Goal: Task Accomplishment & Management: Manage account settings

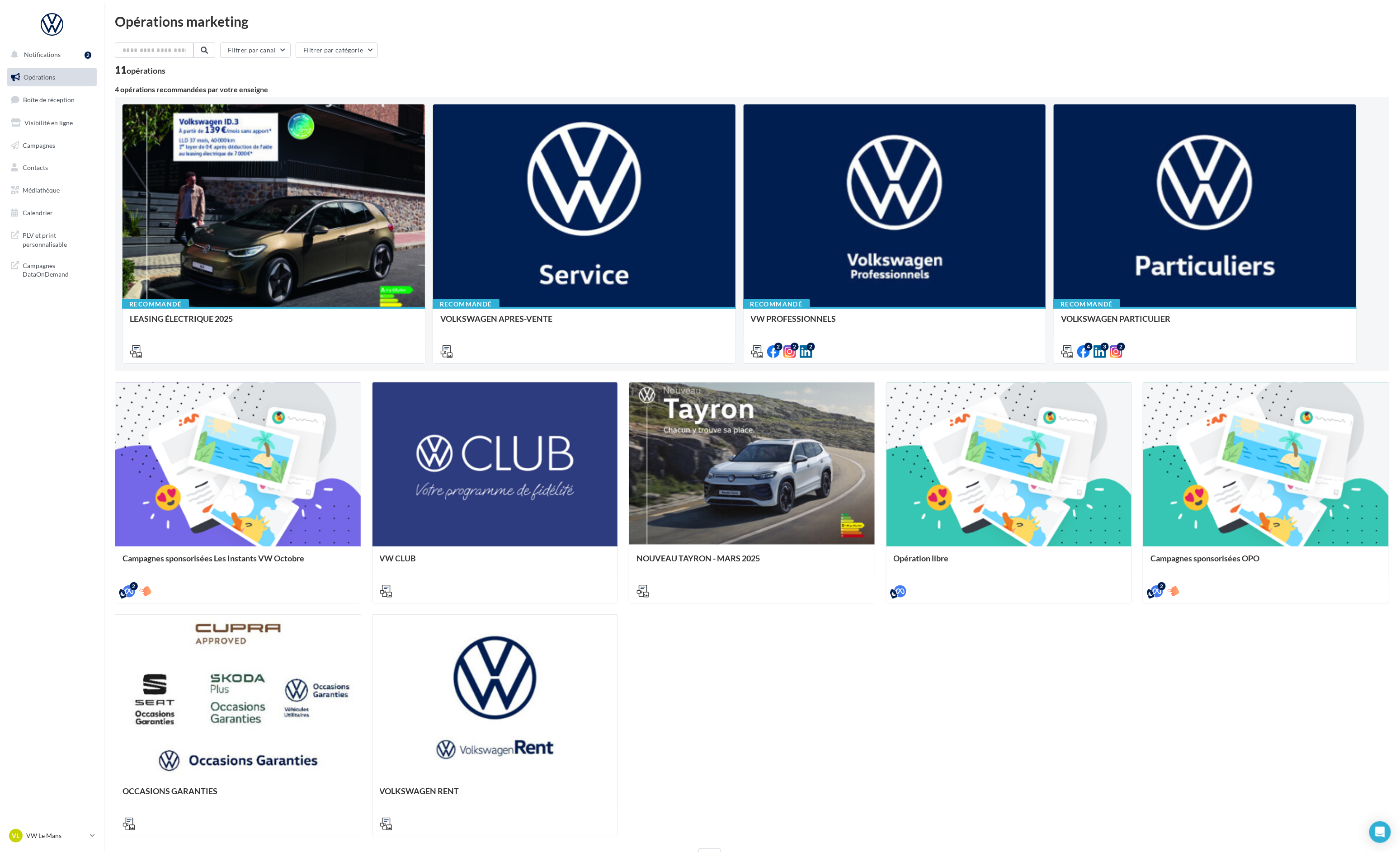
click at [48, 75] on span "Opérations" at bounding box center [39, 77] width 31 height 8
click at [48, 97] on span "Boîte de réception" at bounding box center [48, 100] width 51 height 8
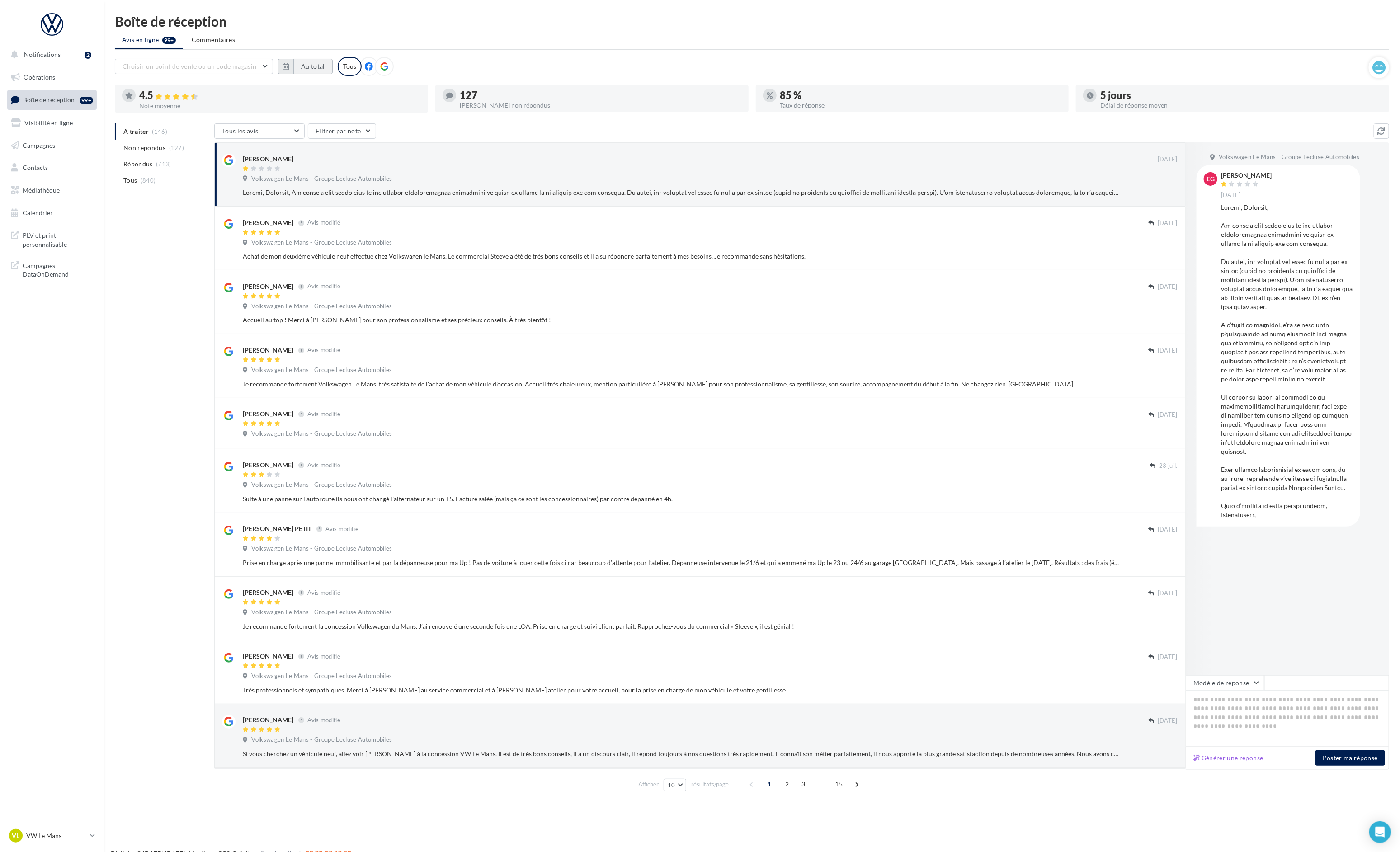
click at [315, 61] on button "Au total" at bounding box center [312, 67] width 39 height 15
click at [294, 86] on div "Octobre Janvier Février Mars Avril Mai Juin Juillet Août Septembre Octobre Nove…" at bounding box center [396, 91] width 206 height 12
click at [291, 91] on button "button" at bounding box center [289, 91] width 8 height 12
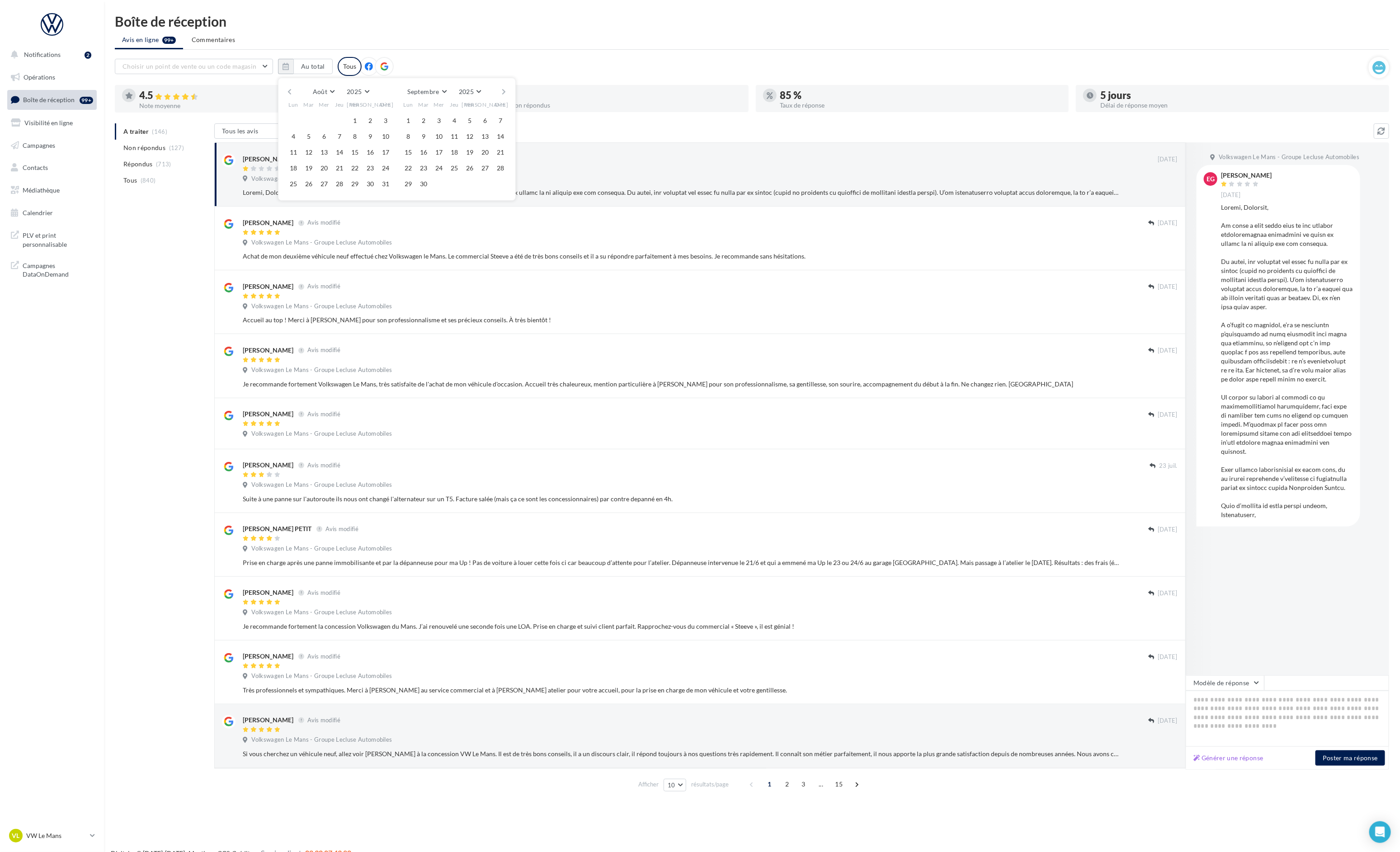
click at [291, 91] on button "button" at bounding box center [289, 91] width 8 height 12
click at [383, 121] on button "1" at bounding box center [386, 121] width 14 height 14
click at [289, 88] on button "button" at bounding box center [289, 91] width 8 height 12
click at [309, 119] on button "1" at bounding box center [309, 121] width 14 height 14
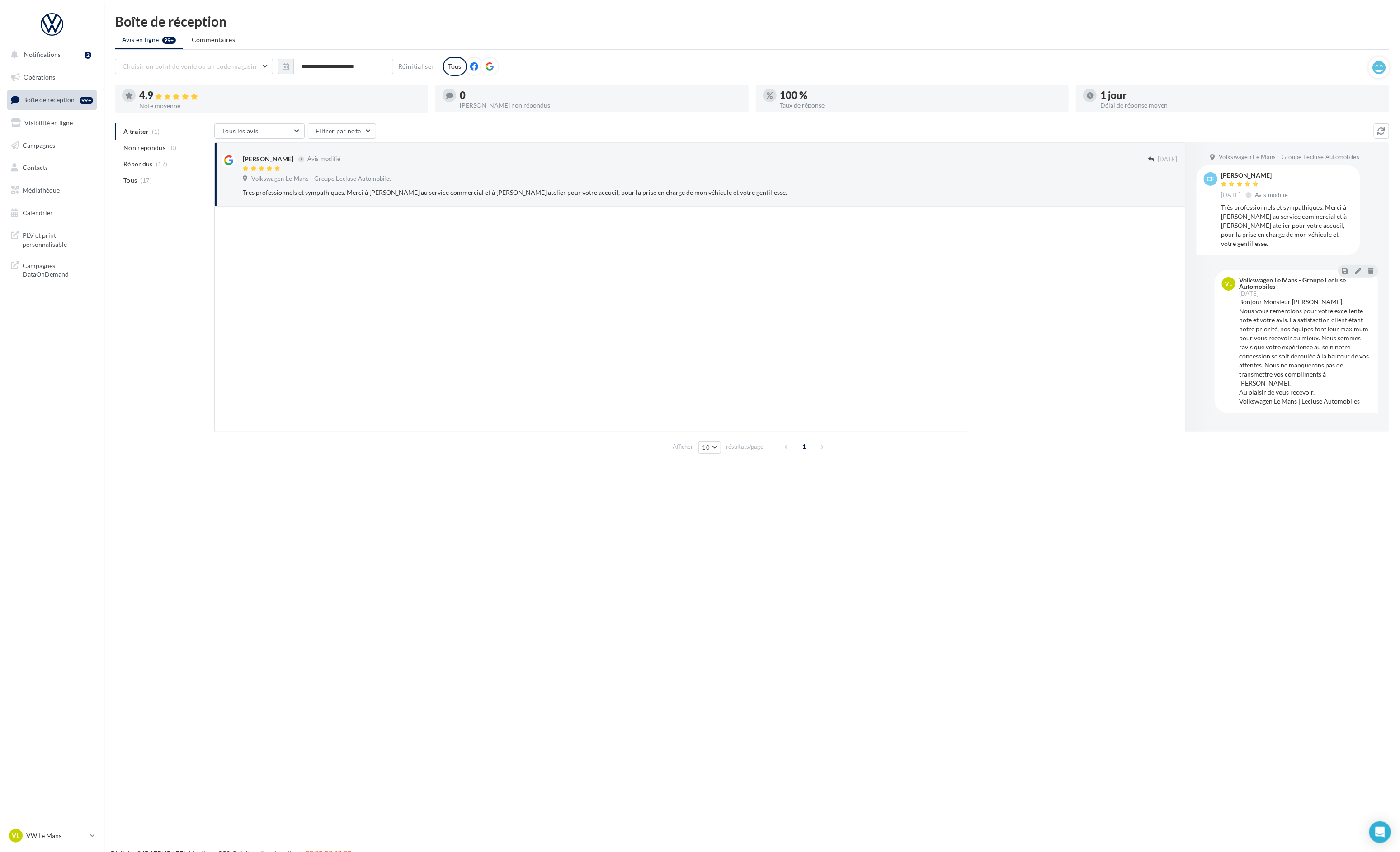
click at [309, 74] on div "**********" at bounding box center [742, 66] width 1254 height 19
click at [309, 73] on input "**********" at bounding box center [343, 67] width 100 height 15
click at [401, 202] on div at bounding box center [408, 200] width 15 height 11
click at [405, 200] on button "30" at bounding box center [408, 200] width 14 height 14
click at [286, 94] on button "button" at bounding box center [289, 91] width 8 height 12
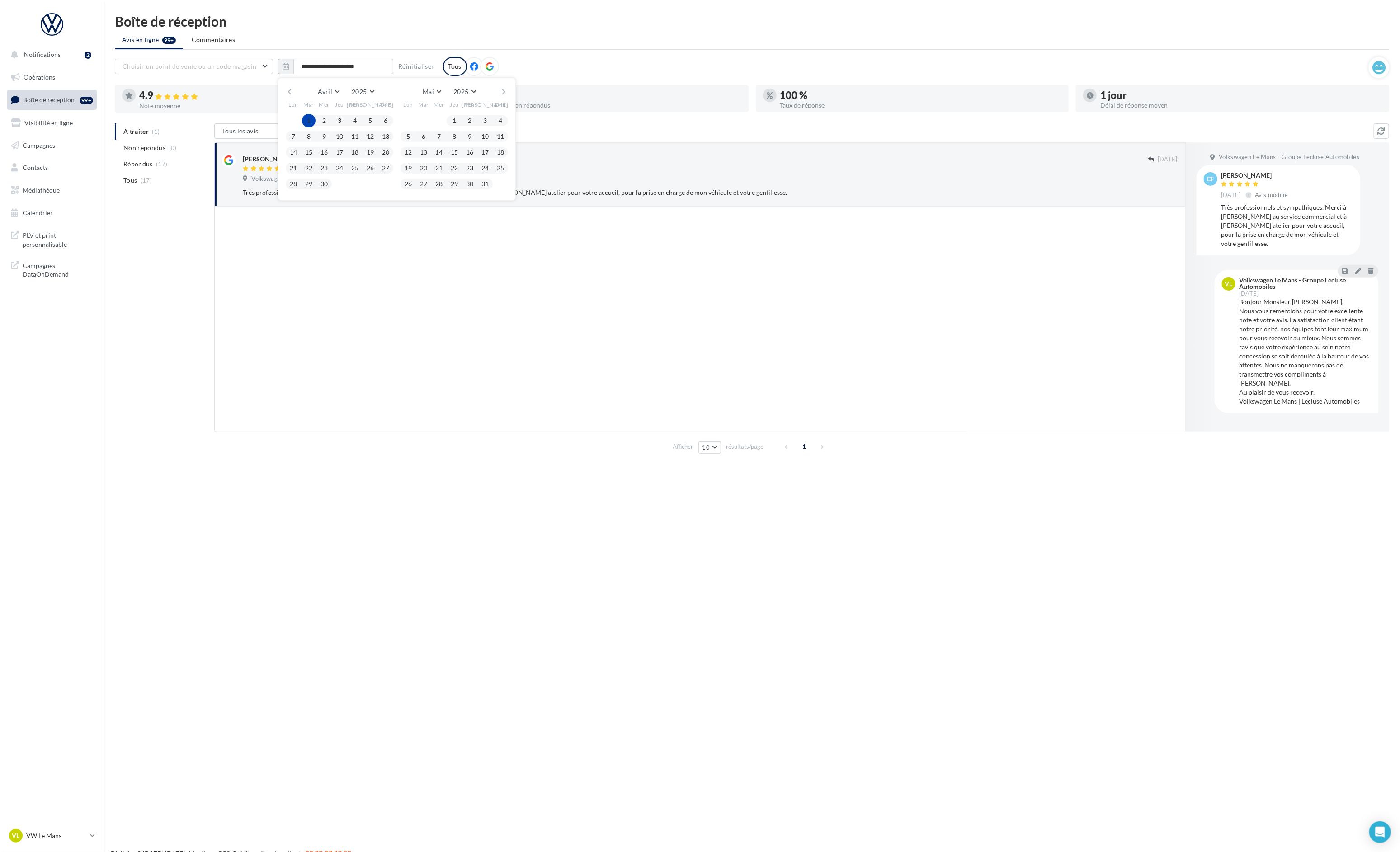
click at [309, 121] on button "1" at bounding box center [309, 121] width 14 height 14
click at [368, 62] on input "**********" at bounding box center [343, 67] width 100 height 15
click at [505, 88] on button "button" at bounding box center [504, 91] width 8 height 12
click at [421, 117] on button "1" at bounding box center [424, 121] width 14 height 14
click at [503, 91] on button "button" at bounding box center [504, 91] width 8 height 12
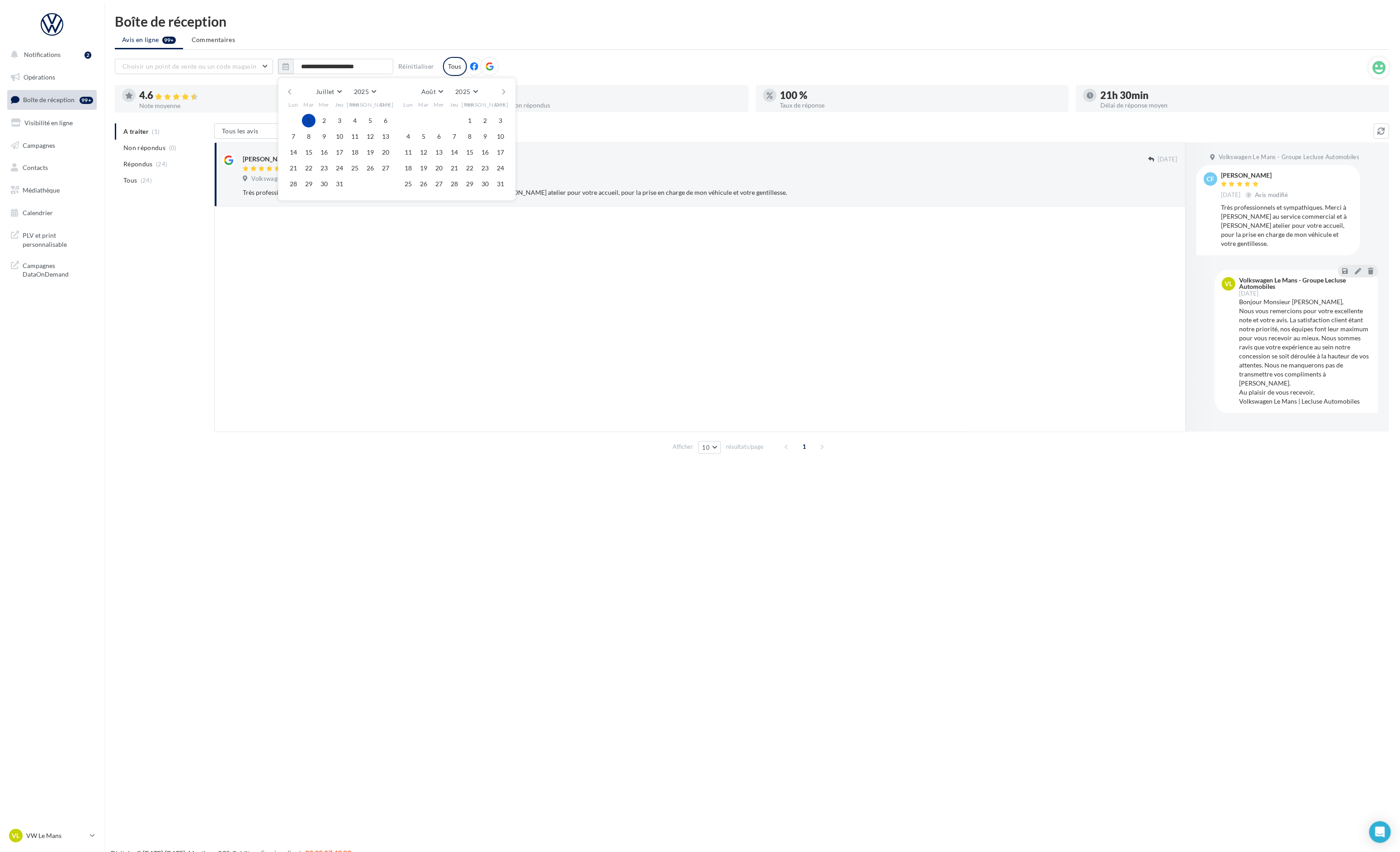
click at [503, 91] on button "button" at bounding box center [504, 91] width 8 height 12
click at [424, 182] on button "30" at bounding box center [424, 184] width 14 height 14
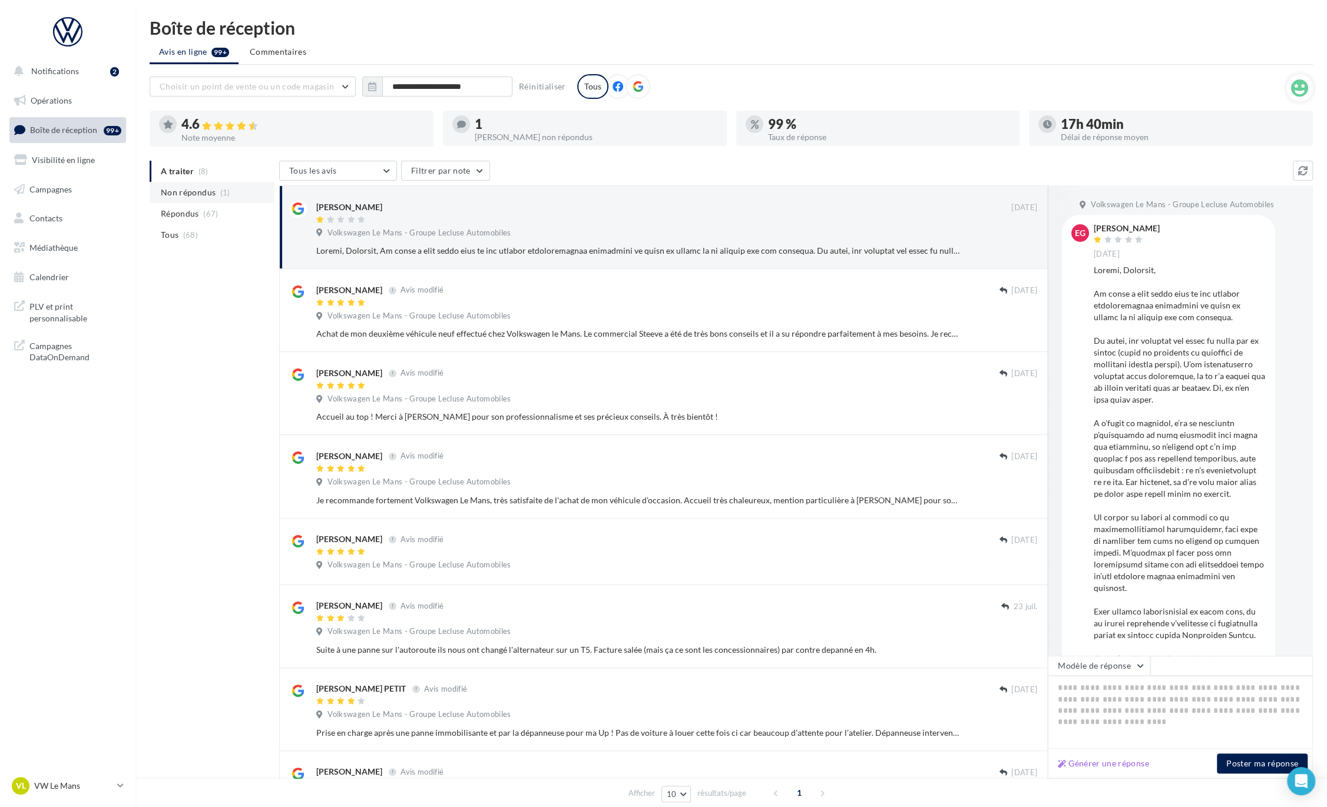
click at [221, 187] on li "Non répondus (1)" at bounding box center [212, 192] width 125 height 21
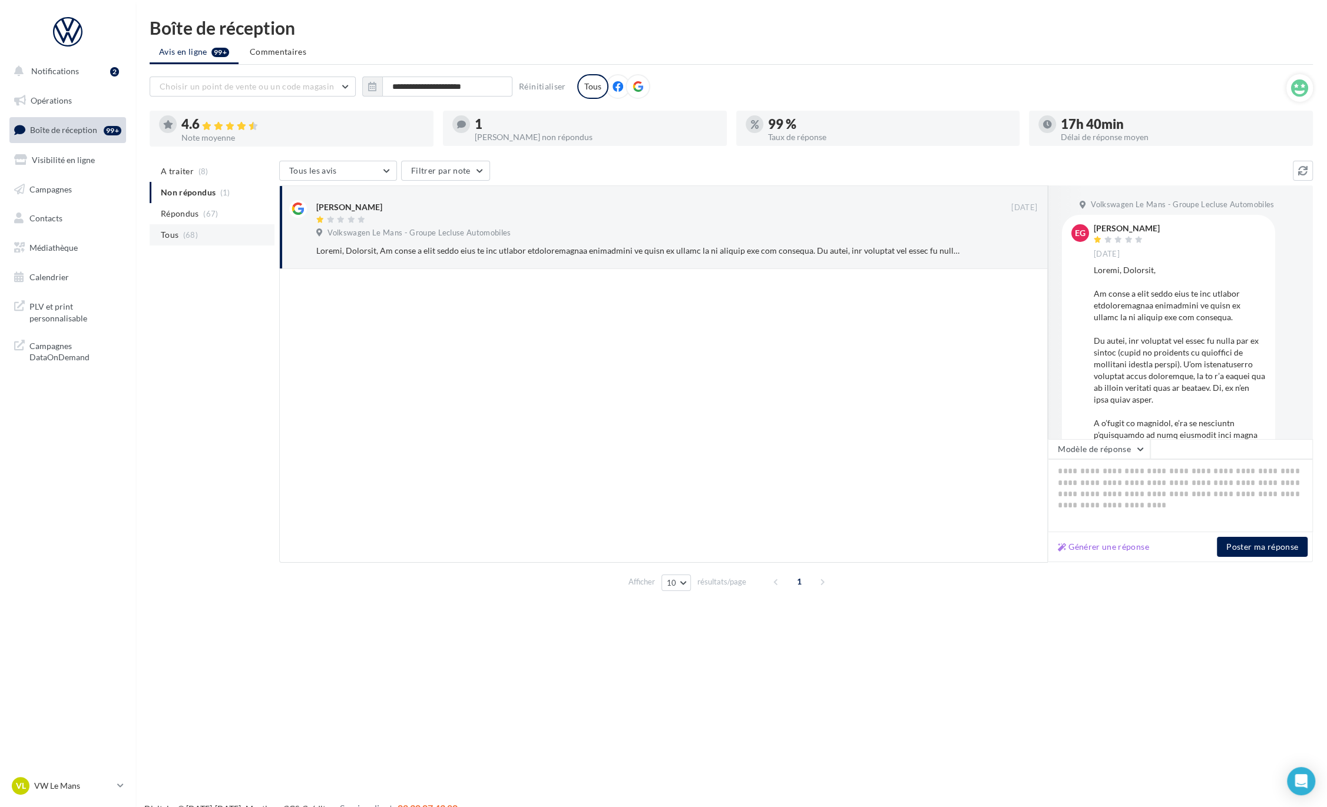
click at [227, 228] on li "Tous (68)" at bounding box center [212, 234] width 125 height 21
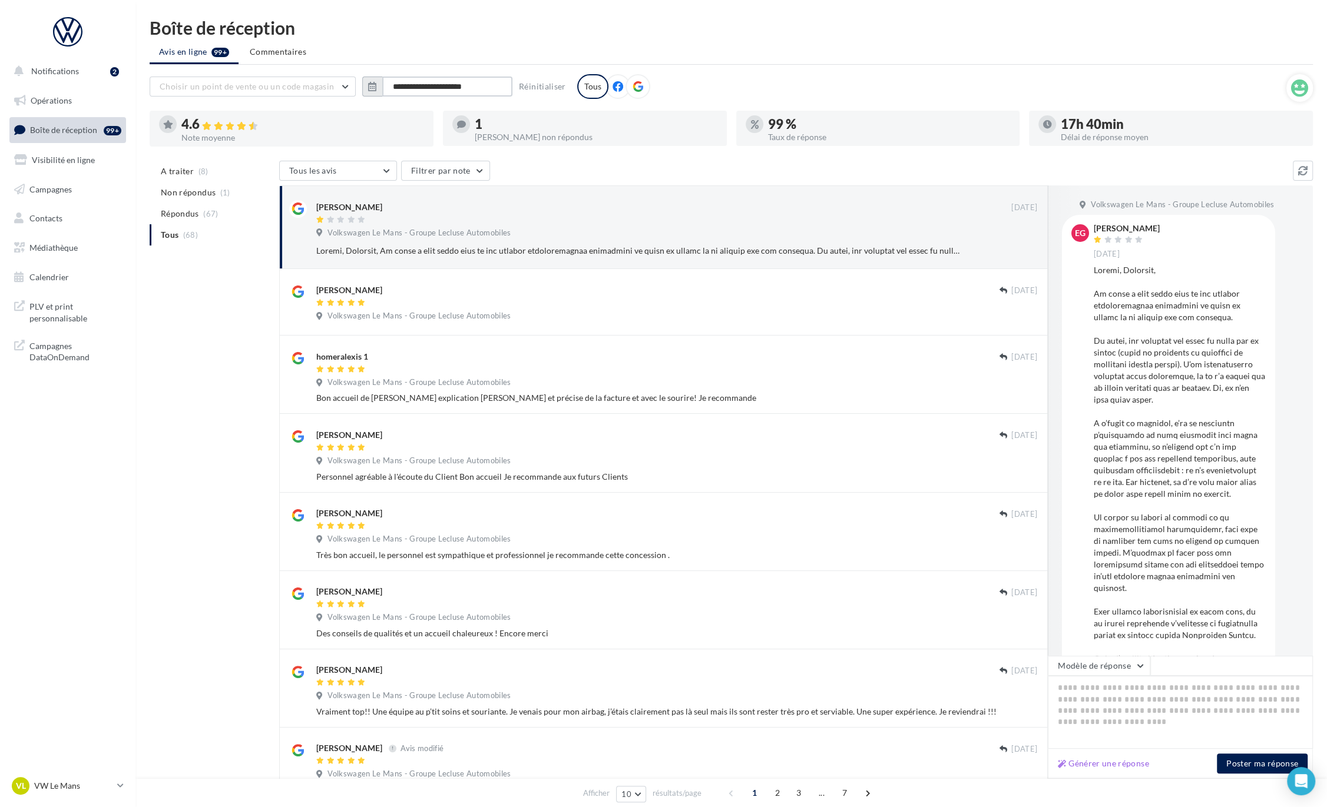
click at [412, 93] on input "**********" at bounding box center [447, 87] width 130 height 20
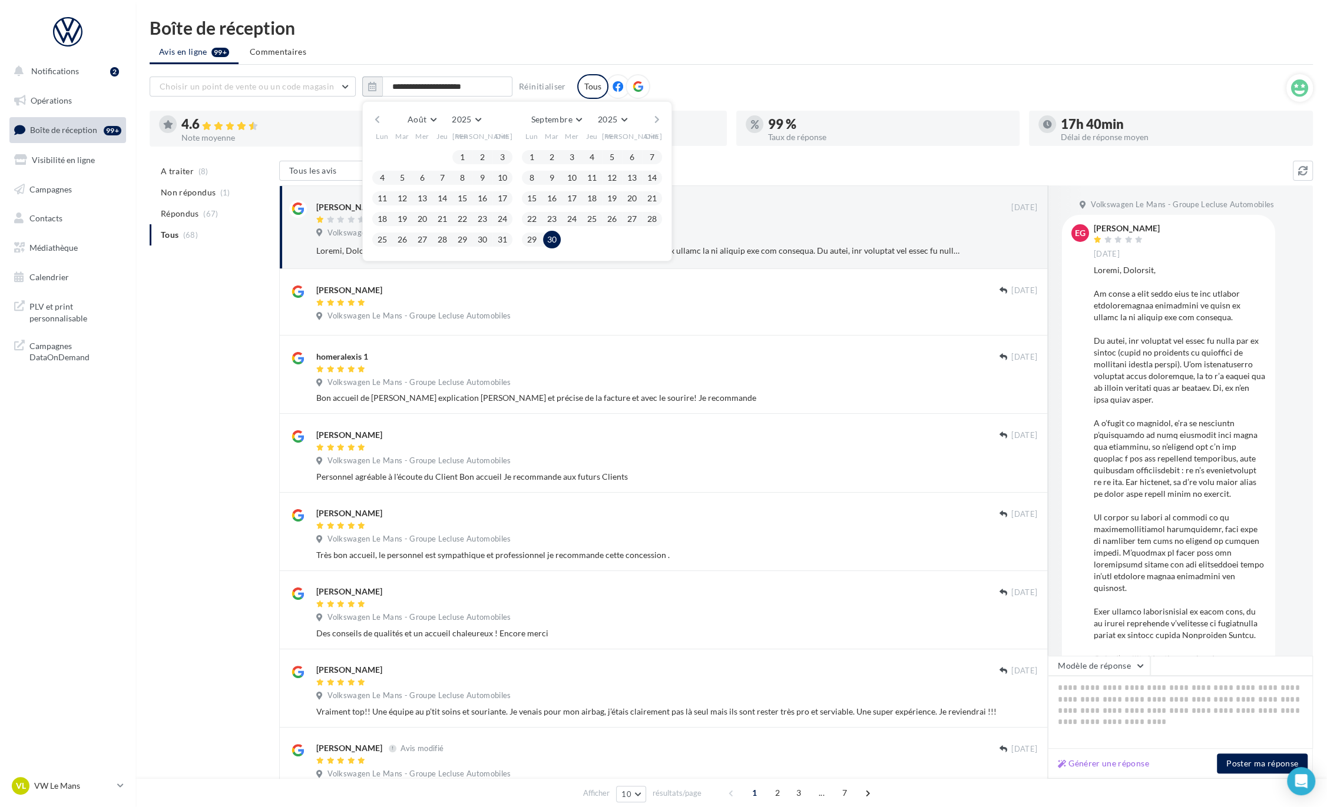
click at [373, 118] on button "button" at bounding box center [377, 119] width 10 height 16
click at [400, 156] on button "1" at bounding box center [402, 157] width 18 height 18
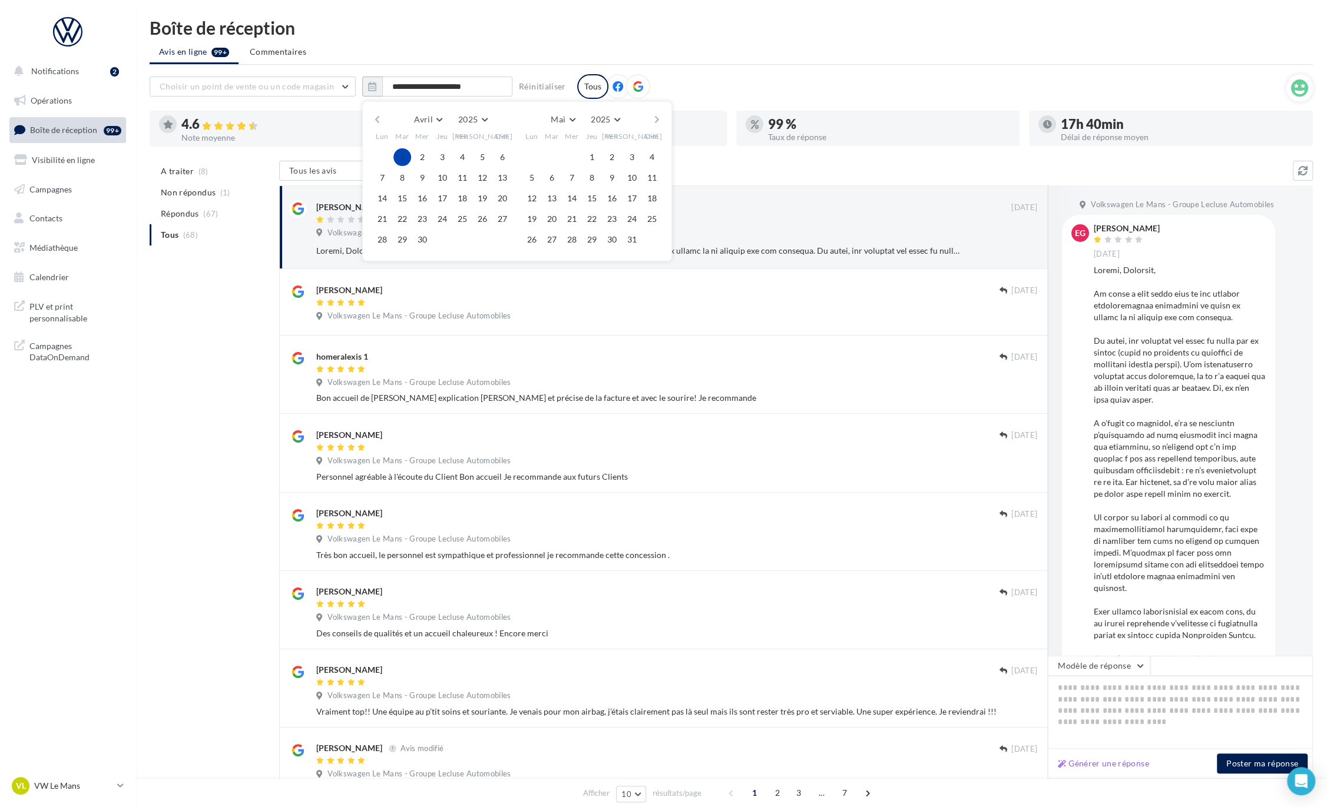
click at [650, 119] on div "Avril Janvier Février Mars Avril Mai Juin Juillet Août Septembre Octobre Novemb…" at bounding box center [516, 119] width 269 height 16
click at [654, 118] on button "button" at bounding box center [657, 119] width 10 height 16
click at [657, 119] on button "button" at bounding box center [657, 119] width 10 height 16
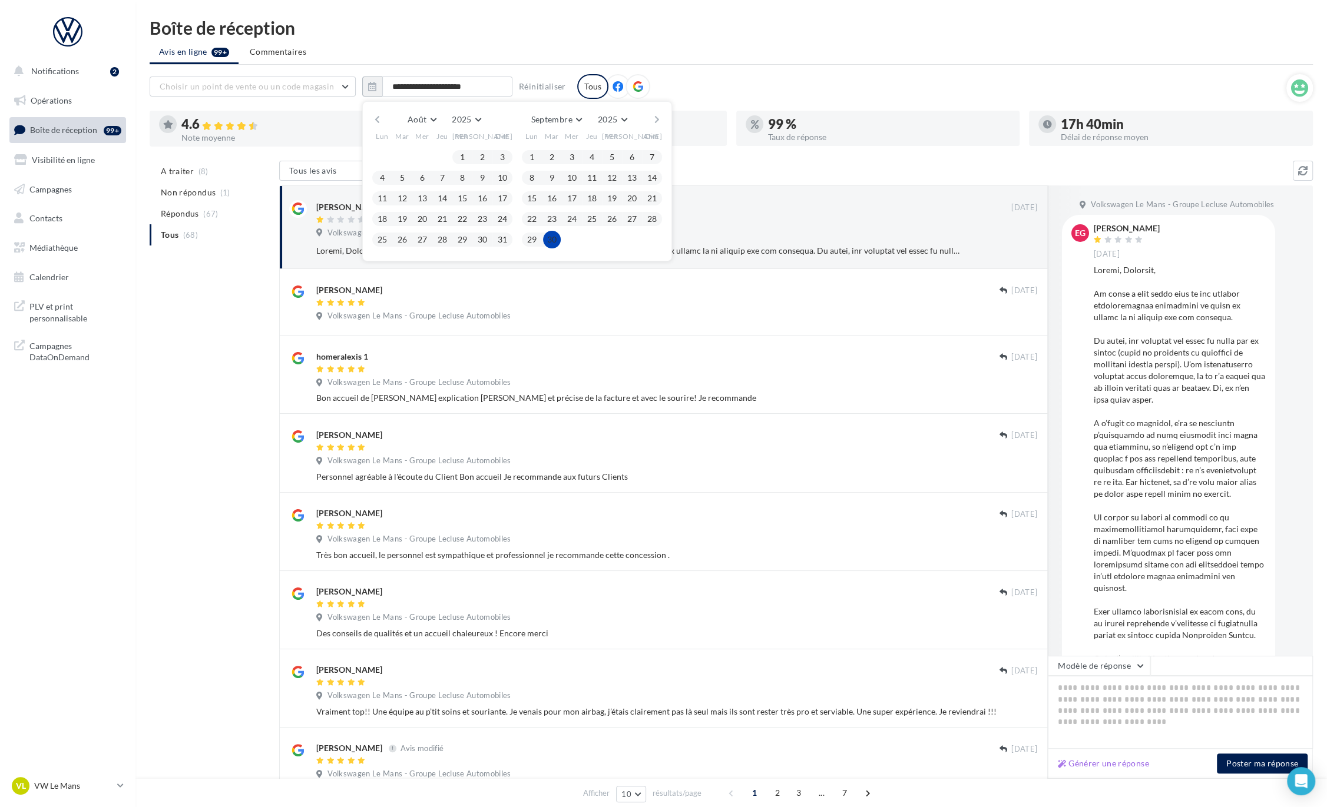
click at [544, 234] on button "30" at bounding box center [552, 240] width 18 height 18
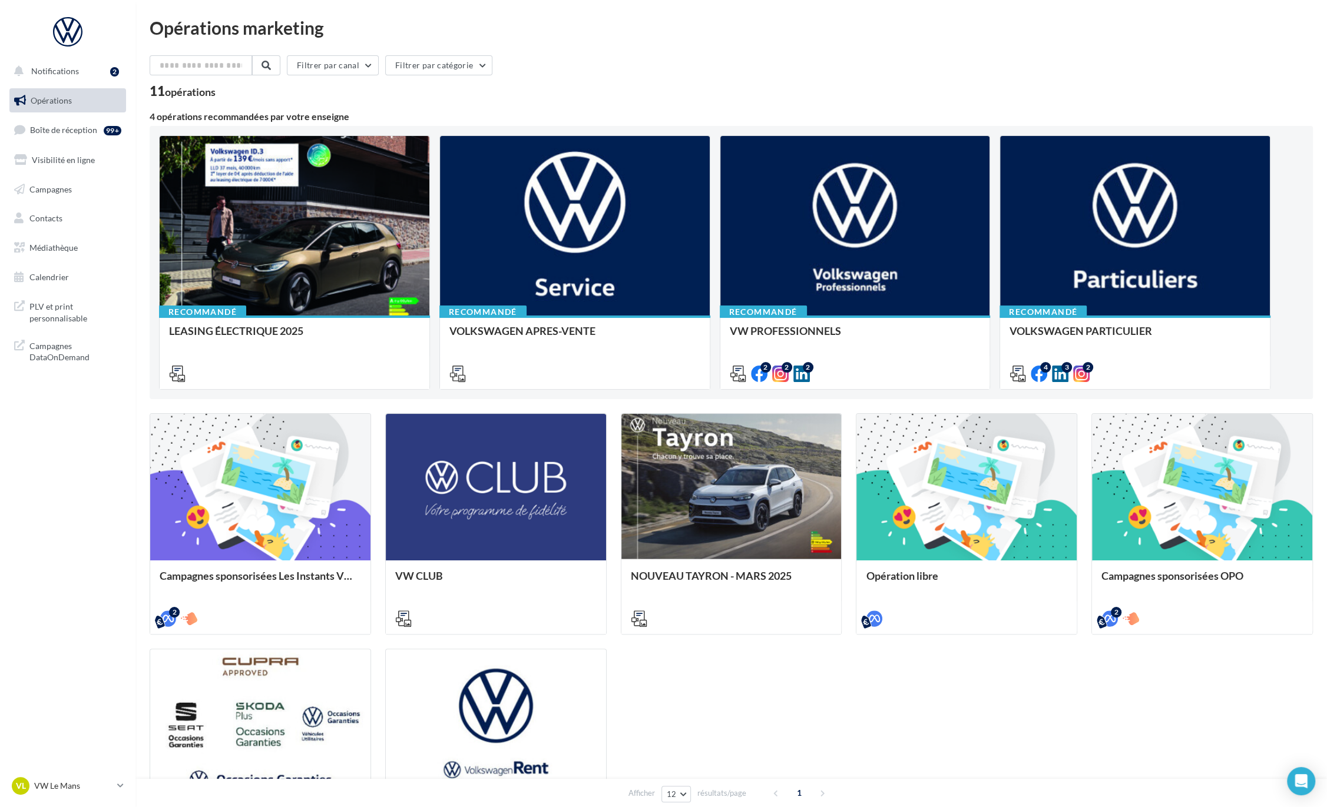
click at [126, 786] on div "VL VW Le Mans vw-lem-ver" at bounding box center [67, 791] width 135 height 32
click at [117, 786] on link "VL VW Le Mans vw-lem-ver" at bounding box center [67, 786] width 117 height 22
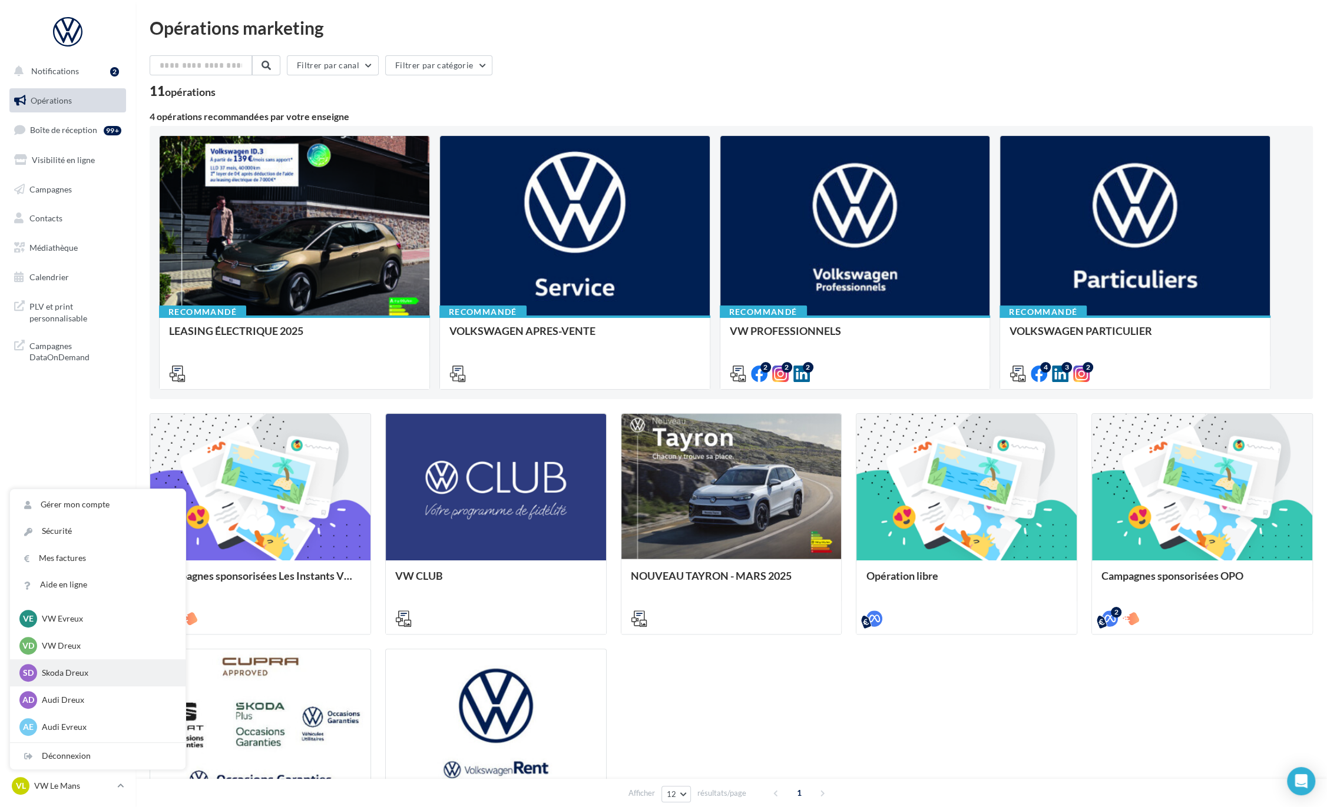
scroll to position [357, 0]
click at [69, 697] on p "Audi Dreux" at bounding box center [107, 697] width 130 height 12
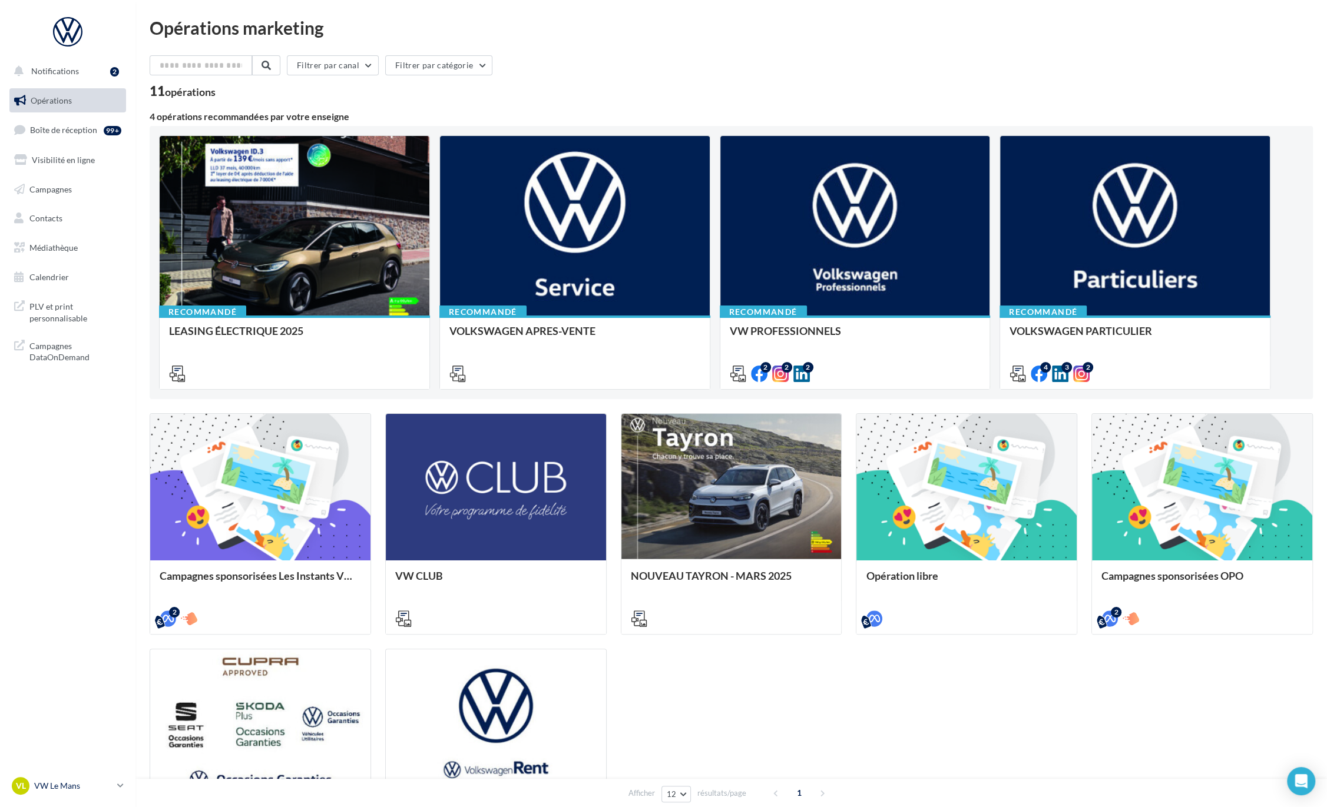
click at [88, 780] on p "VW Le Mans" at bounding box center [73, 786] width 78 height 12
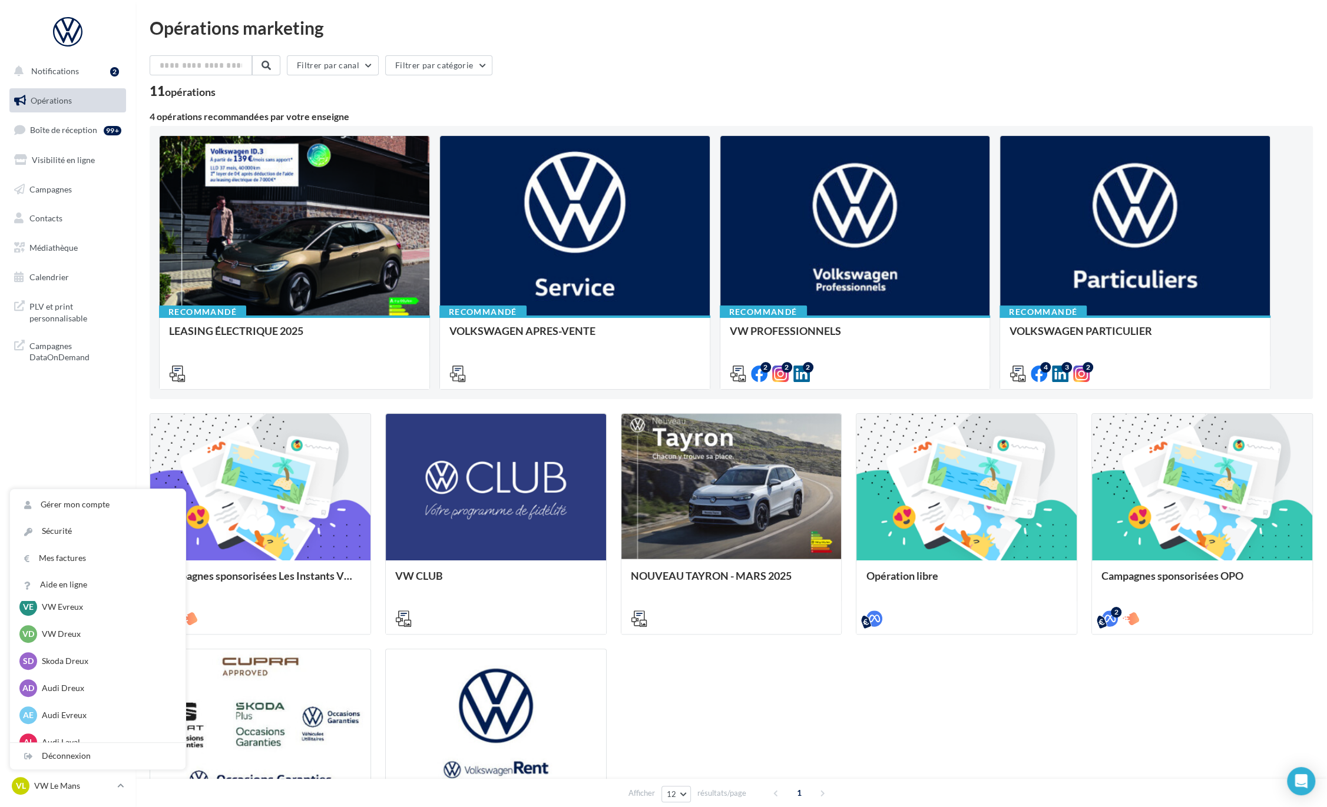
scroll to position [366, 0]
click at [83, 687] on p "Audi Dreux" at bounding box center [107, 688] width 130 height 12
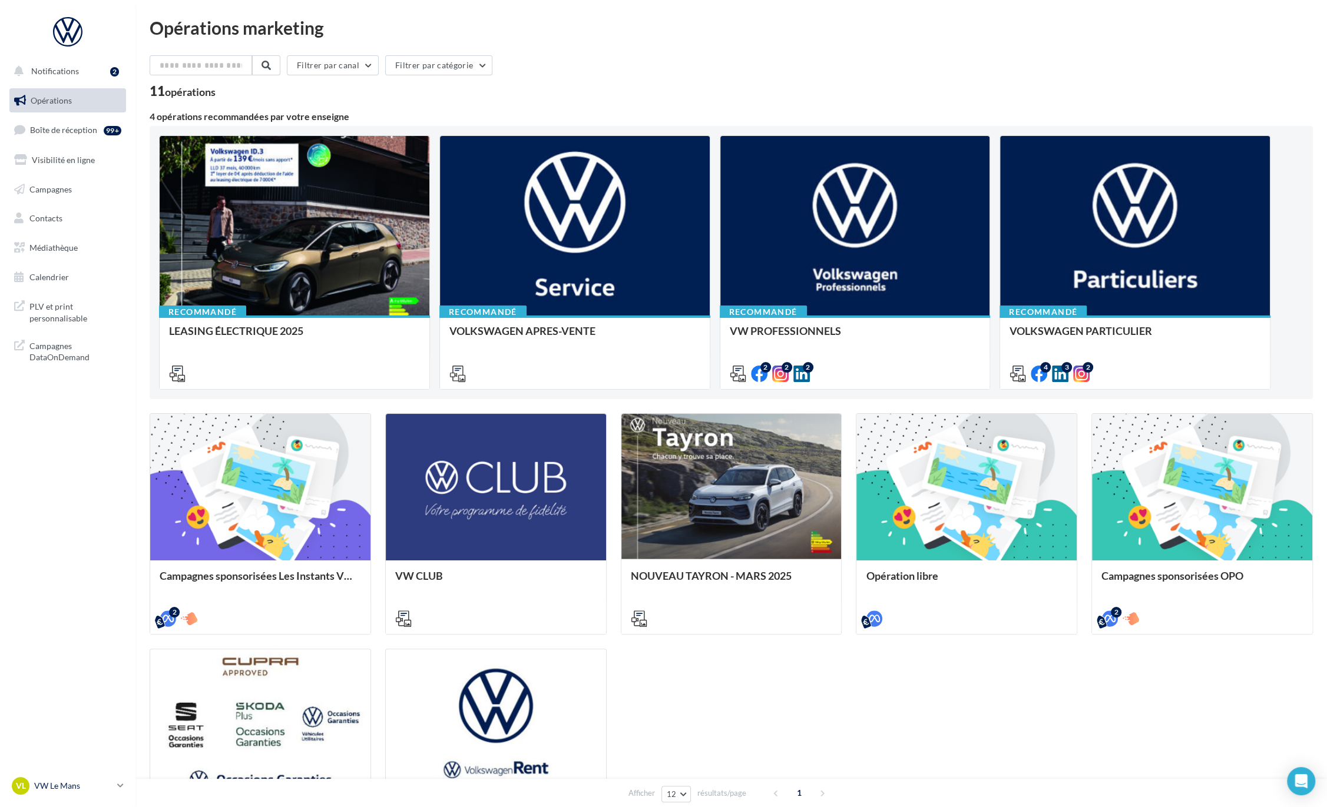
click at [87, 777] on div "VL VW Le Mans vw-lem-ver" at bounding box center [62, 786] width 101 height 18
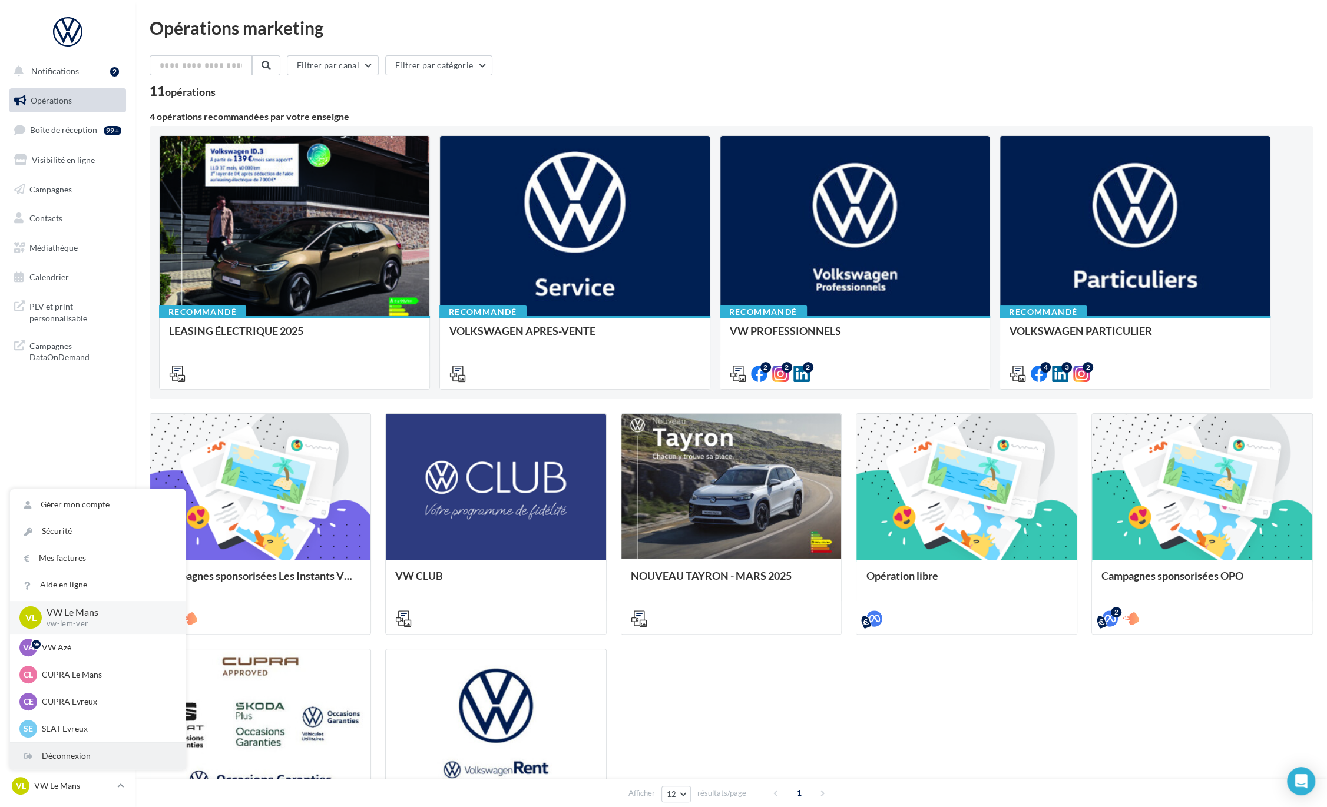
click at [57, 759] on div "Déconnexion" at bounding box center [98, 756] width 176 height 27
